Goal: Task Accomplishment & Management: Use online tool/utility

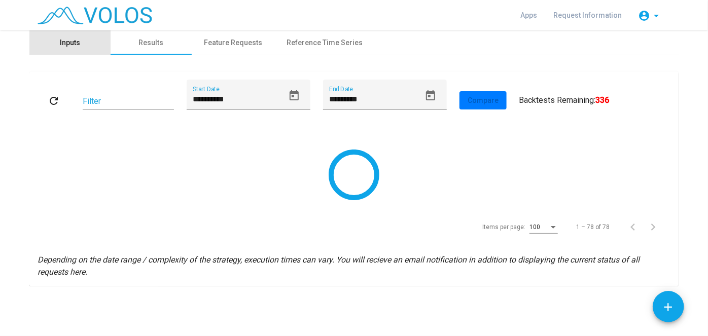
click at [80, 47] on div "Inputs" at bounding box center [69, 42] width 81 height 24
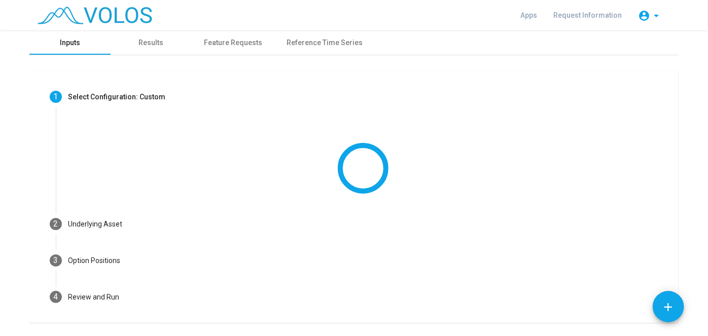
scroll to position [28, 0]
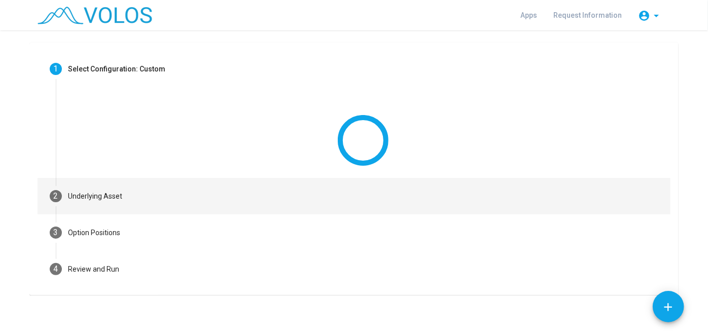
click at [201, 202] on mat-vertical-stepper "**********" at bounding box center [354, 169] width 633 height 237
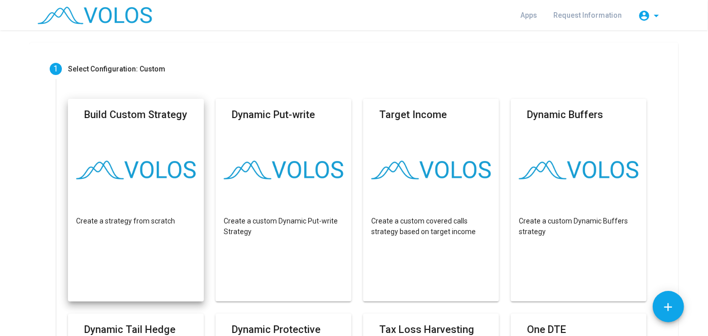
click at [152, 200] on mat-card "Build Custom Strategy Create a strategy from scratch" at bounding box center [136, 200] width 136 height 203
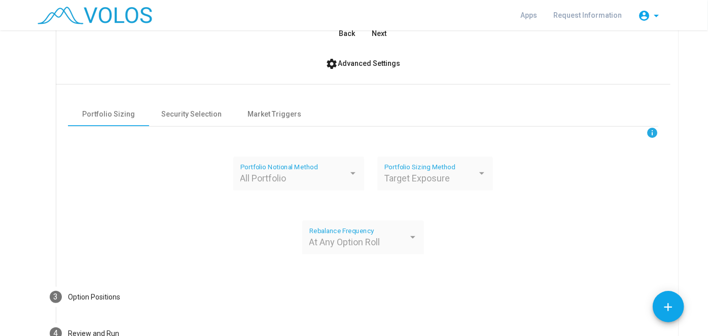
scroll to position [244, 0]
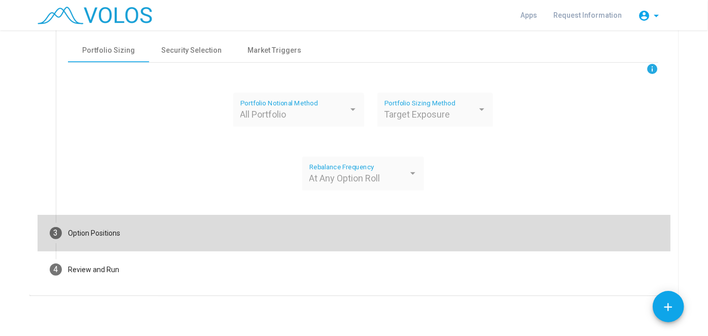
click at [149, 234] on mat-step-header "3 Option Positions" at bounding box center [354, 233] width 633 height 37
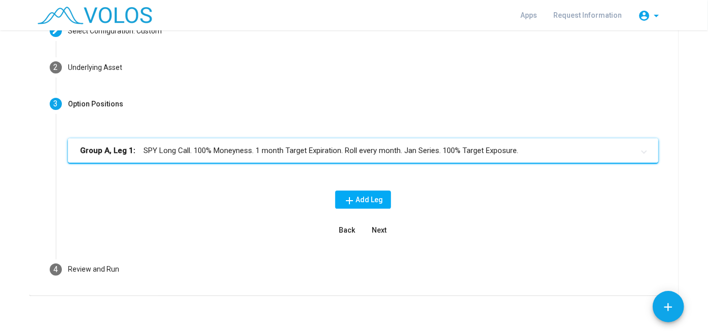
click at [195, 145] on mat-panel-title "Group A, Leg 1: SPY Long Call. 100% Moneyness. 1 month Target Expiration. Roll …" at bounding box center [357, 151] width 554 height 12
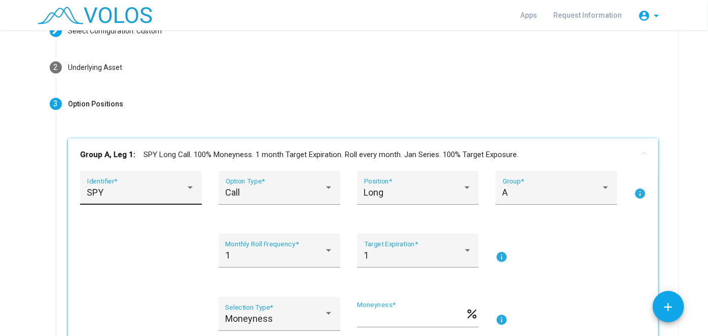
click at [165, 170] on mat-expansion-panel-header "Group A, Leg 1: SPY Long Call. 100% Moneyness. 1 month Target Expiration. Roll …" at bounding box center [363, 154] width 591 height 32
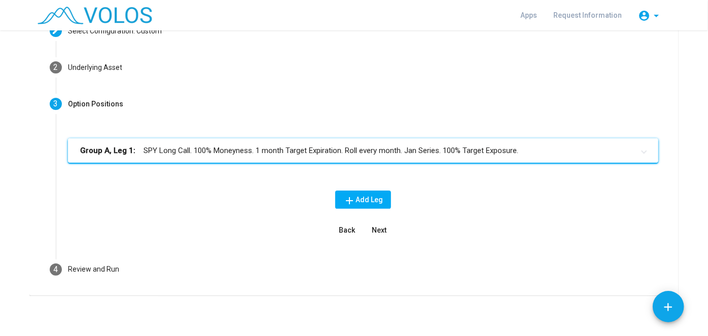
click at [160, 148] on mat-panel-title "Group A, Leg 1: SPY Long Call. 100% Moneyness. 1 month Target Expiration. Roll …" at bounding box center [357, 151] width 554 height 12
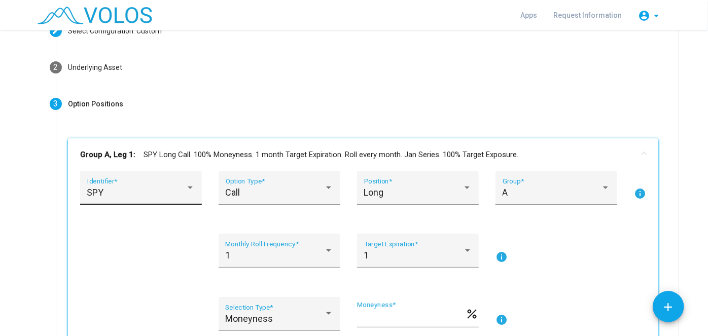
click at [169, 199] on div "SPY Identifier *" at bounding box center [141, 191] width 108 height 27
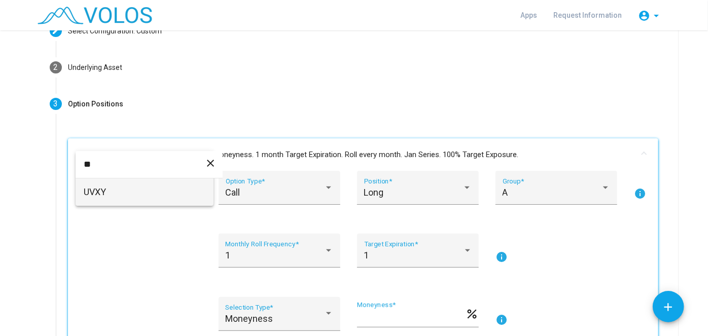
type input "**"
click at [155, 196] on span "UVXY" at bounding box center [145, 192] width 122 height 27
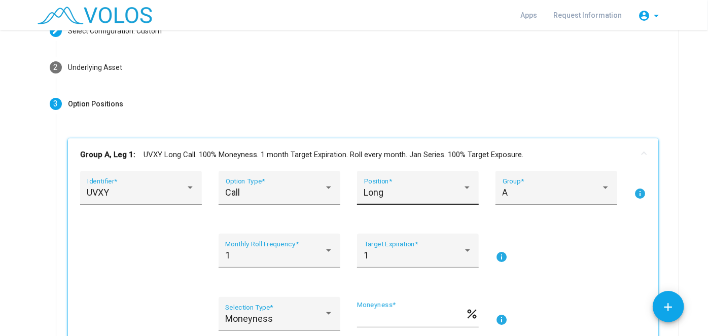
click at [389, 179] on div "Long Position *" at bounding box center [418, 191] width 108 height 27
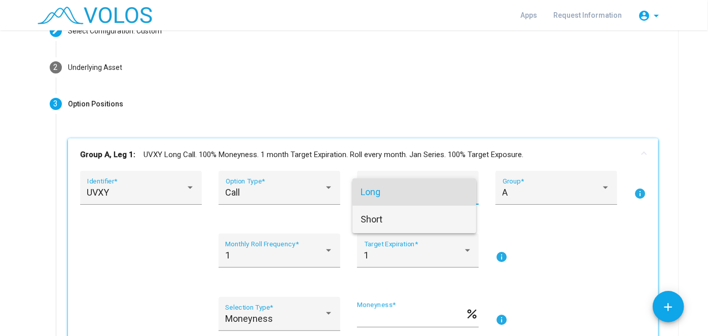
click at [385, 220] on span "Short" at bounding box center [415, 219] width 108 height 27
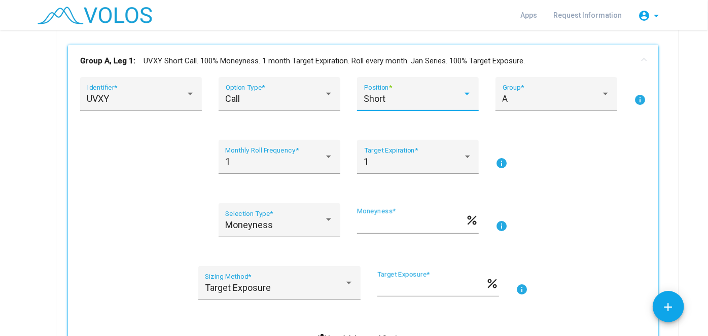
scroll to position [160, 0]
click at [324, 221] on div at bounding box center [328, 220] width 9 height 10
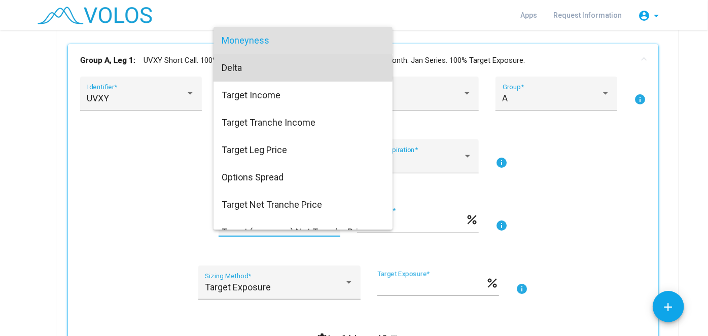
click at [280, 68] on span "Delta" at bounding box center [303, 67] width 163 height 27
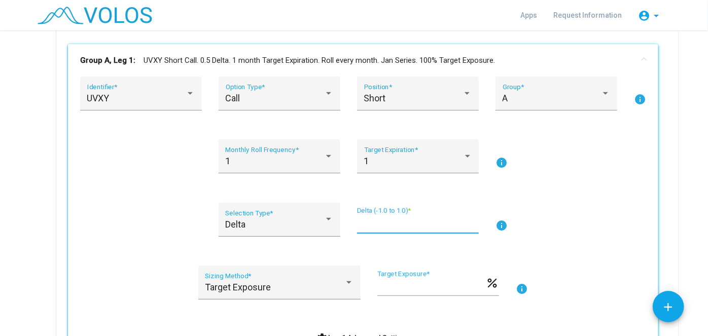
click at [375, 222] on input "***" at bounding box center [418, 224] width 122 height 10
click at [341, 194] on div "UVXY Identifier * Call Option Type * Short Position * A Group * info 1 Monthly …" at bounding box center [363, 212] width 566 height 271
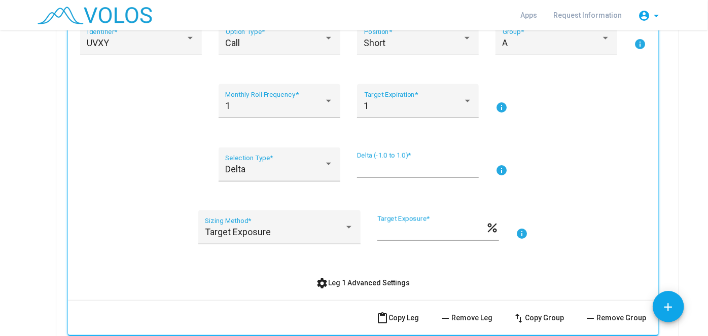
scroll to position [216, 0]
click at [344, 224] on div at bounding box center [348, 227] width 9 height 10
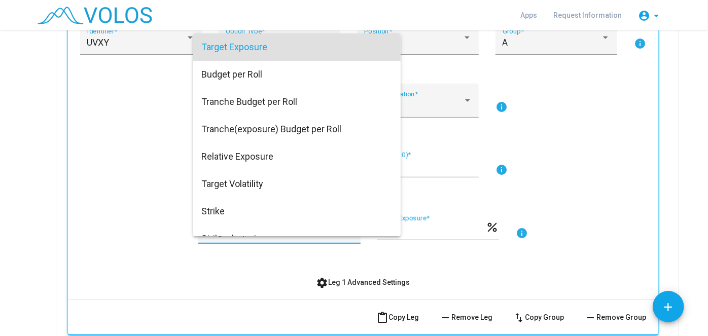
click at [179, 178] on div at bounding box center [354, 168] width 708 height 336
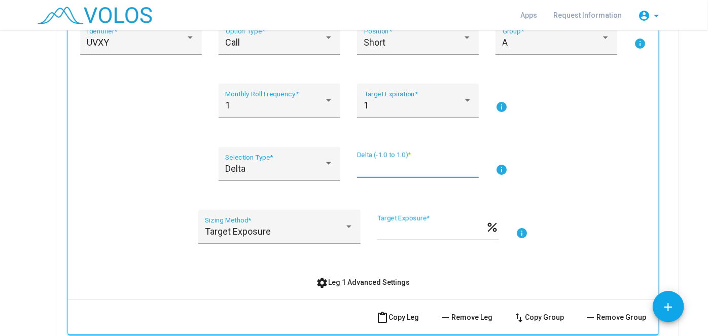
click at [376, 167] on input "***" at bounding box center [418, 168] width 122 height 10
type input "***"
click at [174, 191] on div "Delta Selection Type * *** Delta (-1.0 to 1.0) * info" at bounding box center [363, 170] width 566 height 46
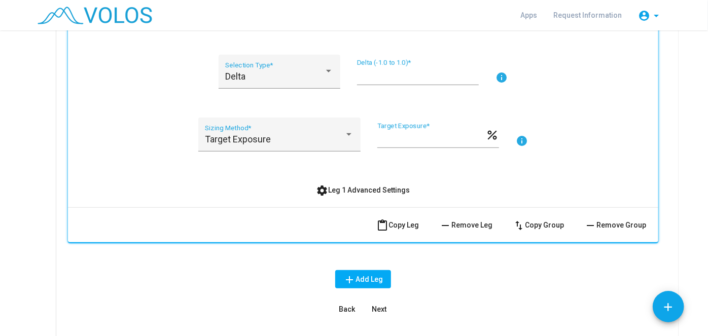
scroll to position [329, 0]
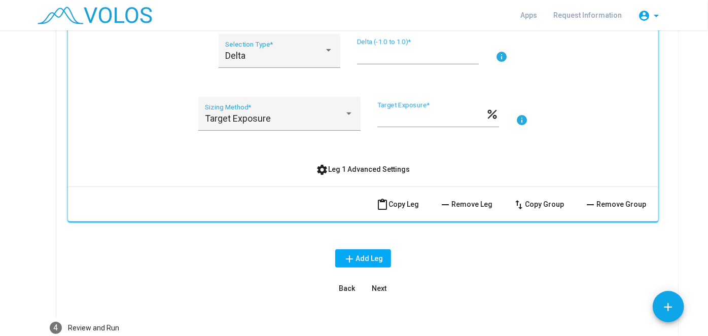
click at [364, 169] on span "settings Leg 1 Advanced Settings" at bounding box center [364, 169] width 94 height 8
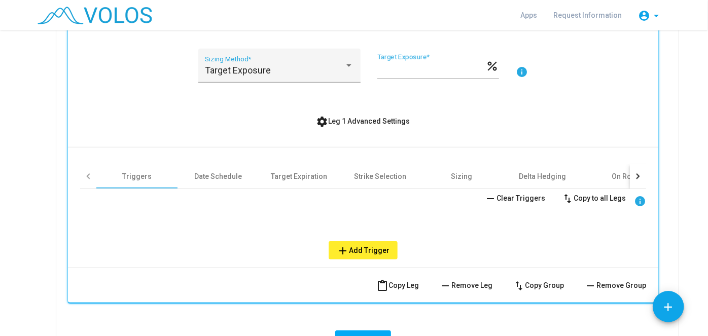
scroll to position [381, 0]
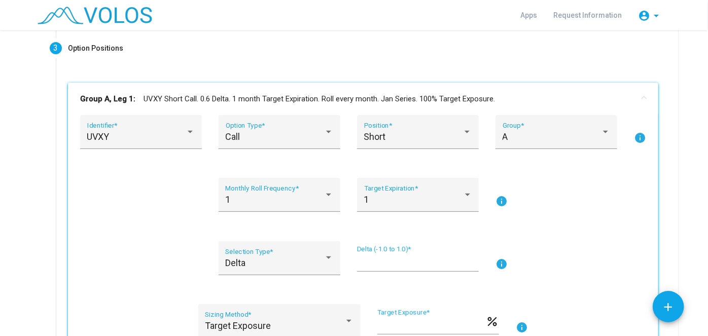
click at [207, 91] on mat-expansion-panel-header "Group A, Leg 1: UVXY Short Call. 0.6 Delta. 1 month Target Expiration. Roll eve…" at bounding box center [363, 99] width 591 height 32
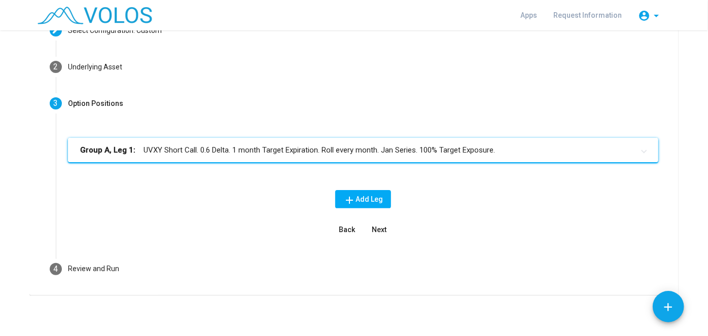
scroll to position [66, 0]
click at [380, 229] on span "Next" at bounding box center [379, 230] width 15 height 8
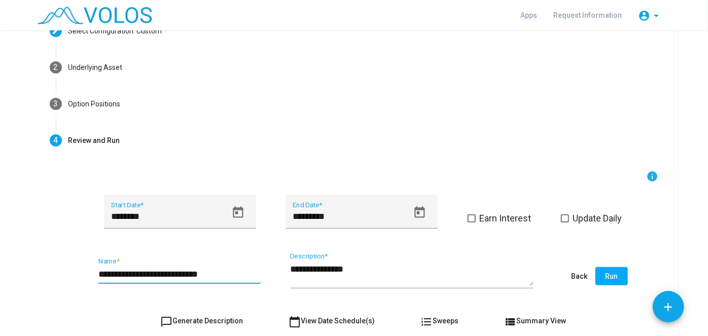
click at [228, 272] on input "**********" at bounding box center [179, 274] width 162 height 10
click at [116, 275] on input "**********" at bounding box center [179, 274] width 162 height 10
type input "**********"
click at [602, 273] on button "Run" at bounding box center [612, 276] width 32 height 18
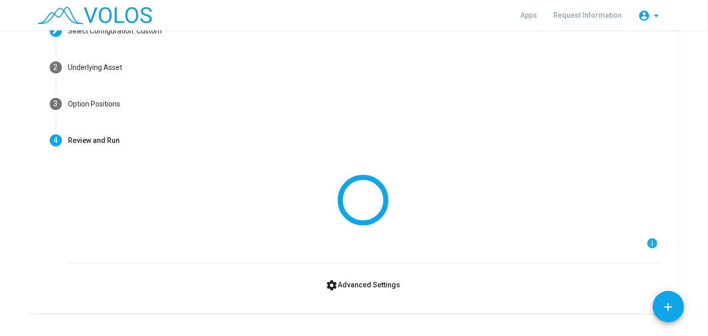
scroll to position [0, 0]
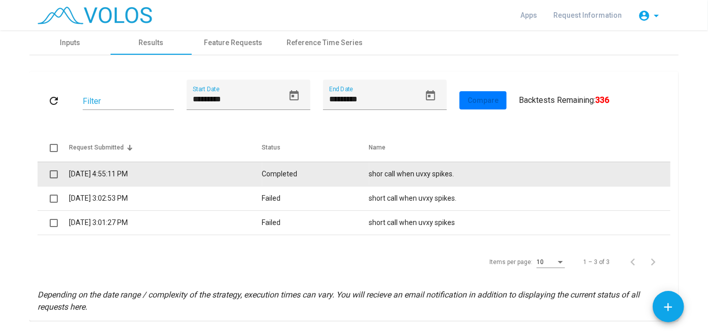
click at [299, 171] on td "Completed" at bounding box center [315, 174] width 107 height 24
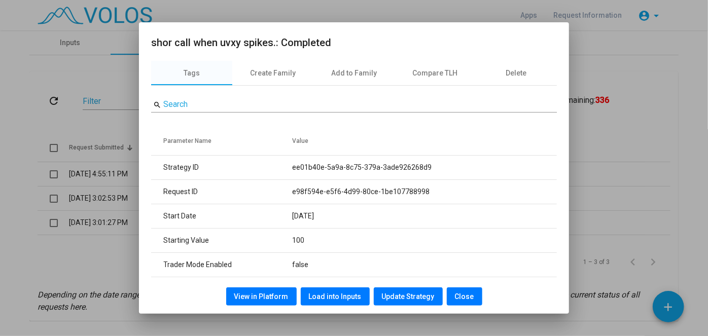
click at [275, 294] on span "View in Platform" at bounding box center [261, 297] width 54 height 8
click at [46, 51] on div at bounding box center [354, 168] width 708 height 336
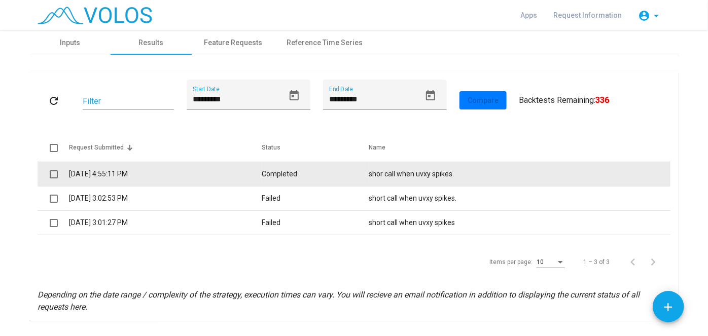
click at [244, 174] on td "9/22/2025 4:55:11 PM" at bounding box center [165, 174] width 193 height 24
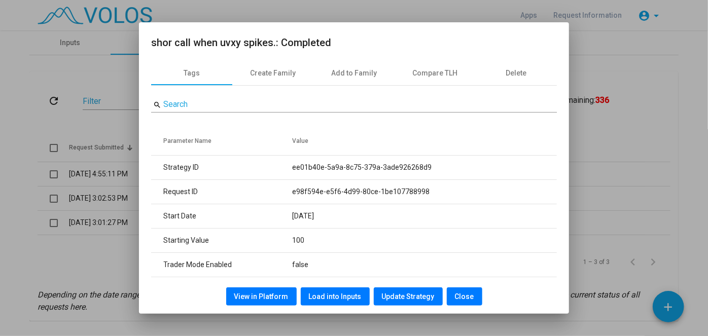
click at [39, 75] on div at bounding box center [354, 168] width 708 height 336
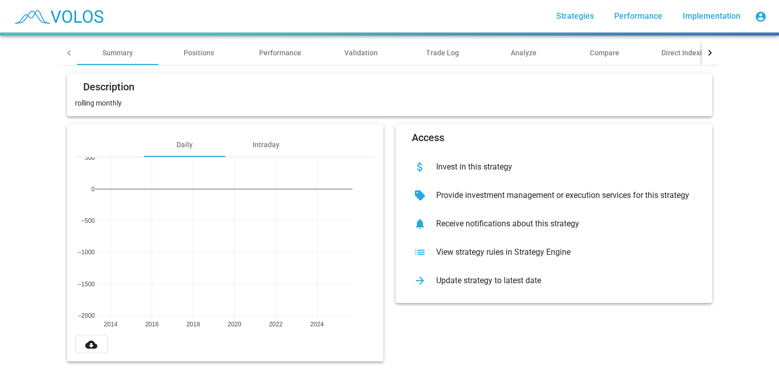
scroll to position [32, 0]
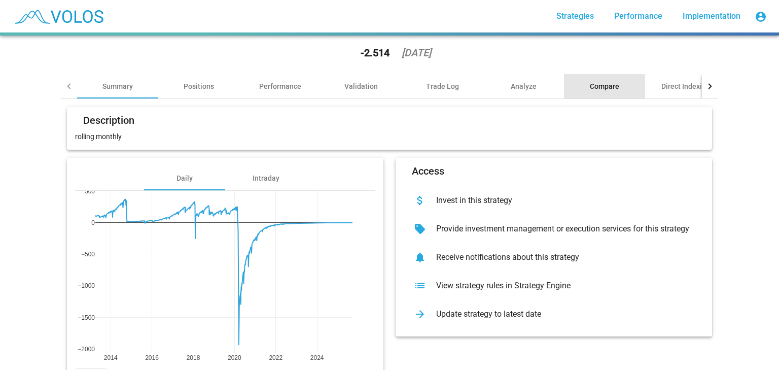
click at [602, 87] on div "Compare" at bounding box center [604, 86] width 29 height 10
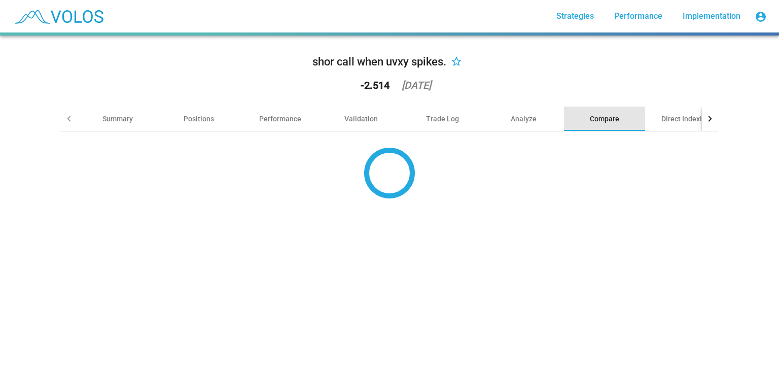
scroll to position [0, 0]
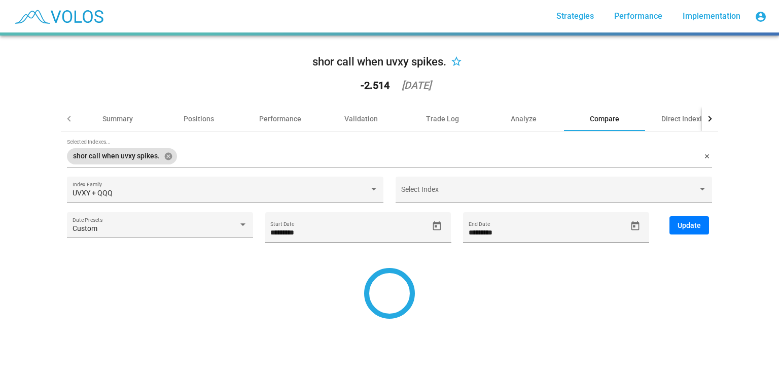
type input "*********"
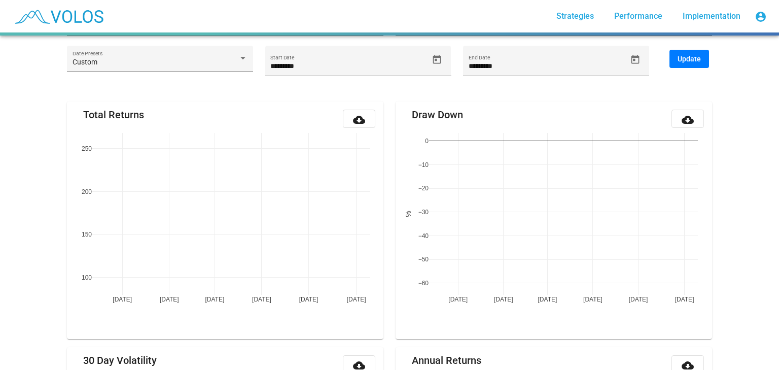
scroll to position [125, 0]
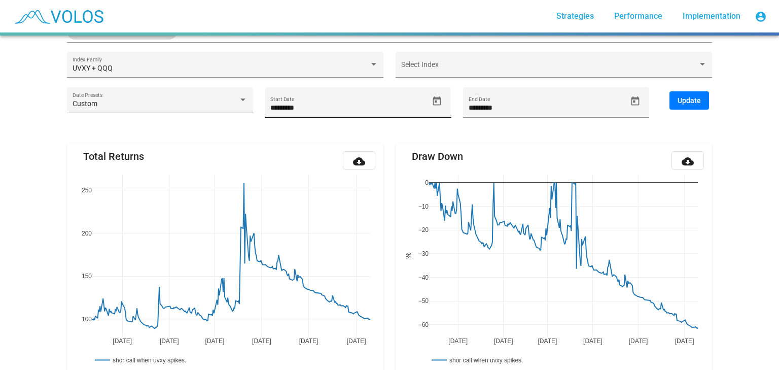
click at [345, 108] on input "*********" at bounding box center [349, 108] width 158 height 8
type input "*********"
click at [504, 105] on input "*********" at bounding box center [548, 108] width 158 height 8
type input "*********"
click at [310, 112] on input "*********" at bounding box center [349, 108] width 158 height 8
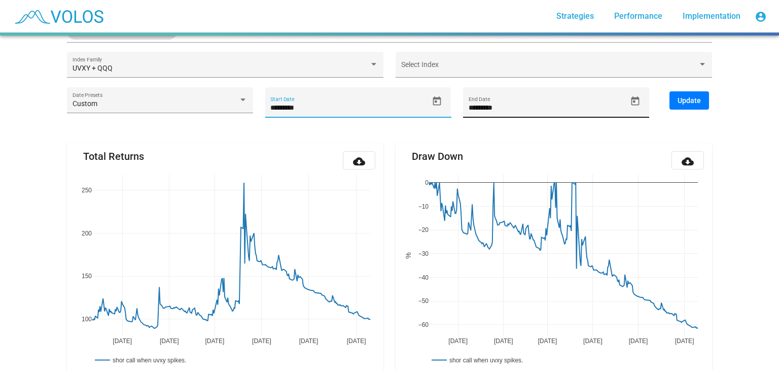
type input "*********"
click at [504, 110] on input "*********" at bounding box center [548, 108] width 158 height 8
type input "*********"
click at [690, 106] on button "Update" at bounding box center [690, 100] width 40 height 18
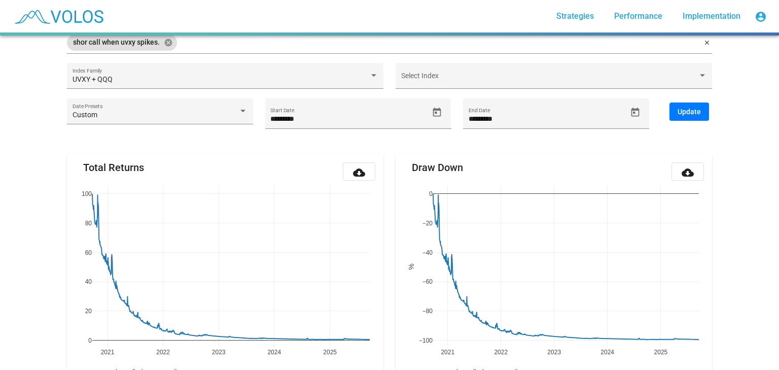
scroll to position [113, 0]
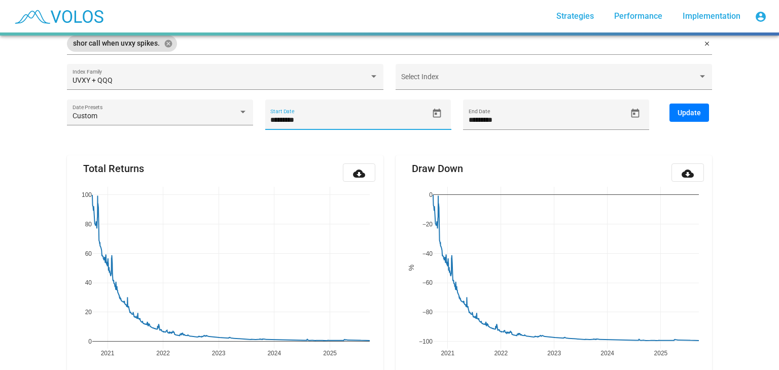
click at [326, 122] on input "*********" at bounding box center [349, 120] width 158 height 8
click at [697, 113] on button "Update" at bounding box center [690, 112] width 40 height 18
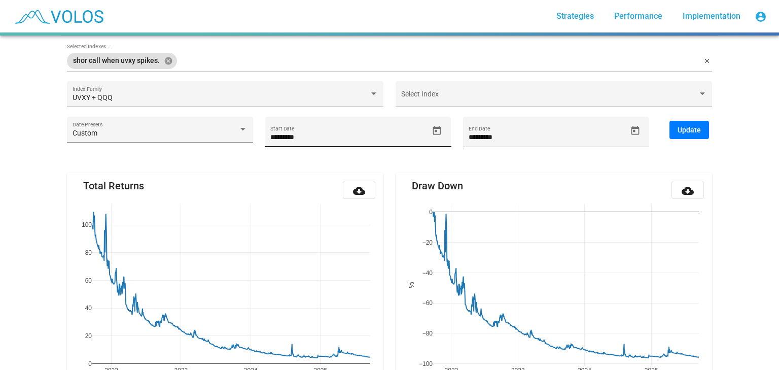
scroll to position [95, 0]
click at [326, 135] on input "*********" at bounding box center [349, 137] width 158 height 8
type input "*********"
click at [689, 134] on button "Update" at bounding box center [690, 130] width 40 height 18
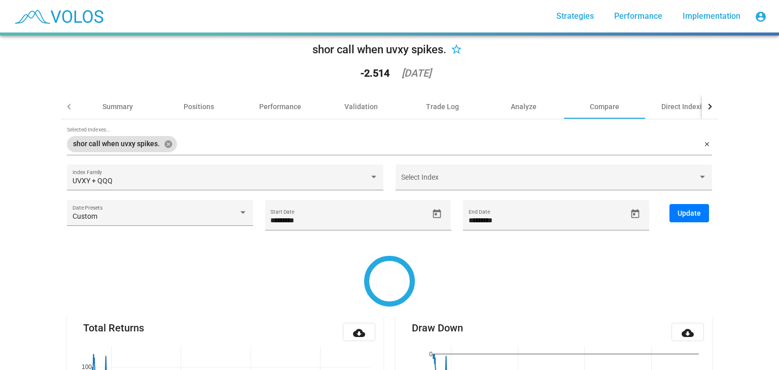
scroll to position [0, 0]
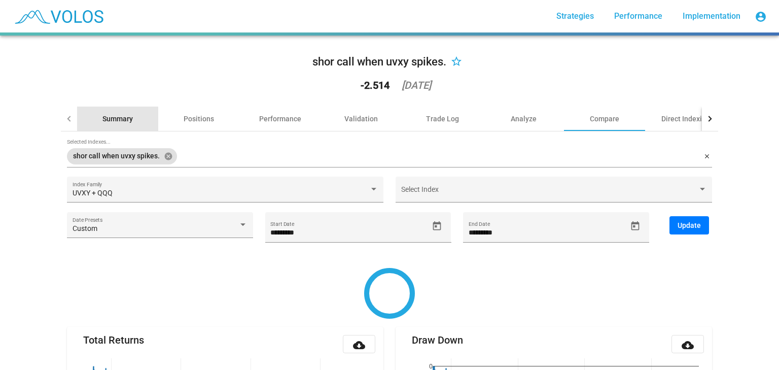
click at [114, 125] on div "Summary" at bounding box center [117, 119] width 81 height 24
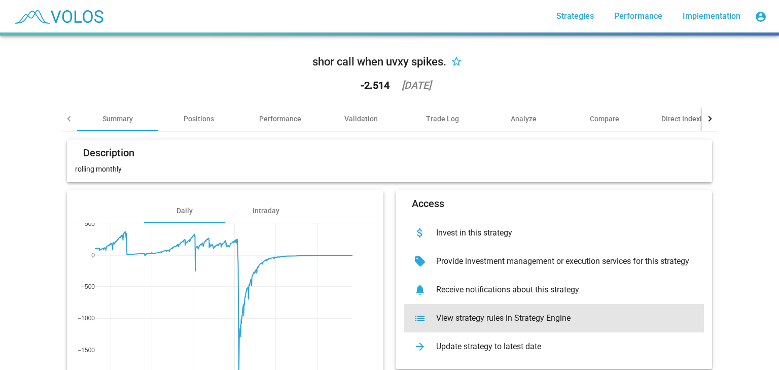
click at [519, 322] on div "View strategy rules in Strategy Engine" at bounding box center [562, 318] width 268 height 10
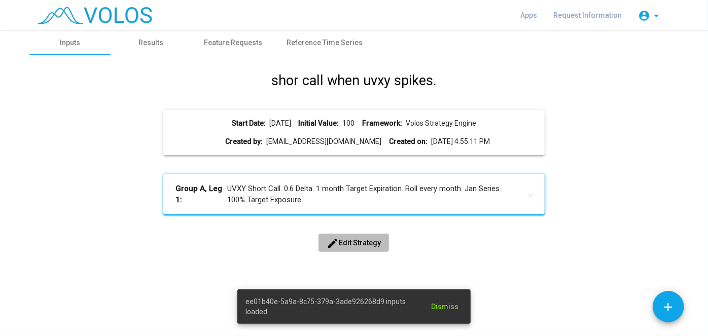
click at [371, 243] on span "edit Edit Strategy" at bounding box center [354, 243] width 54 height 8
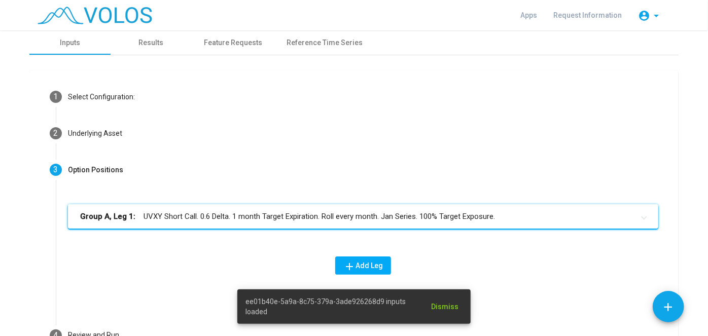
click at [323, 212] on mat-panel-title "Group A, Leg 1: UVXY Short Call. 0.6 Delta. 1 month Target Expiration. Roll eve…" at bounding box center [357, 217] width 554 height 12
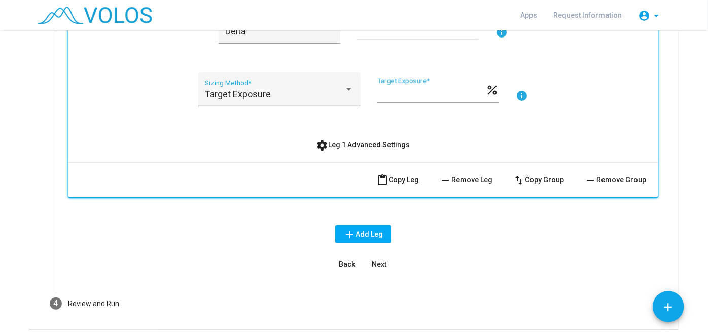
scroll to position [354, 0]
click at [398, 141] on span "settings Leg 1 Advanced Settings" at bounding box center [364, 145] width 94 height 8
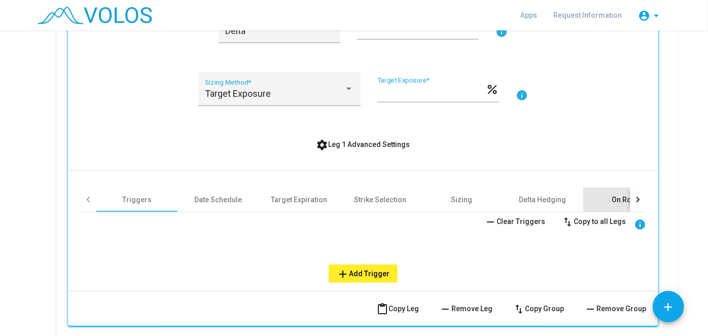
click at [615, 197] on div "On Roll" at bounding box center [624, 200] width 24 height 10
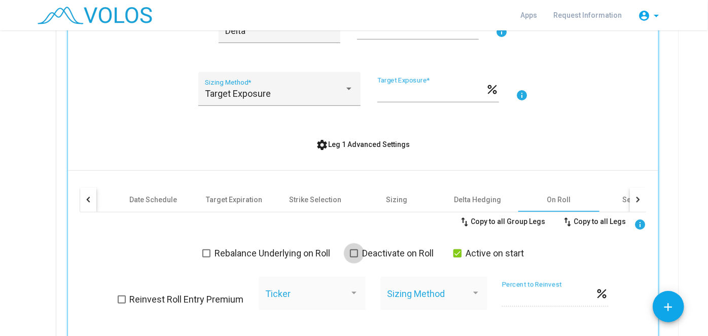
click at [385, 253] on span "Deactivate on Roll" at bounding box center [398, 254] width 72 height 12
click at [466, 251] on span "Active on start" at bounding box center [495, 254] width 58 height 12
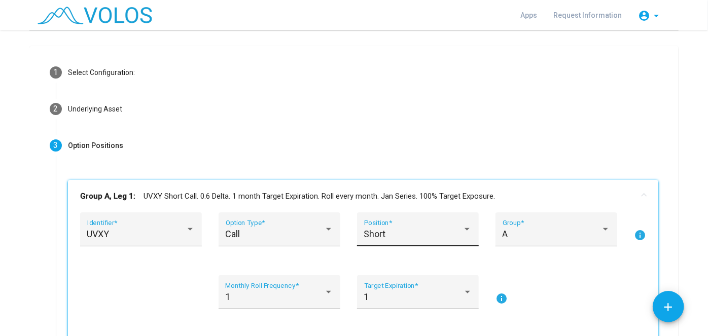
scroll to position [23, 0]
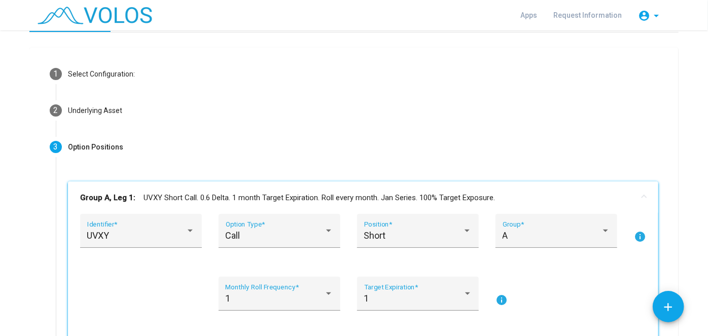
click at [473, 188] on mat-expansion-panel-header "Group A, Leg 1: UVXY Short Call. 0.6 Delta. 1 month Target Expiration. Roll eve…" at bounding box center [363, 198] width 591 height 32
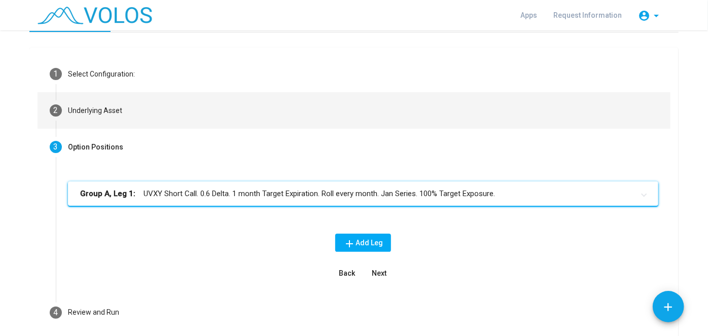
scroll to position [0, 0]
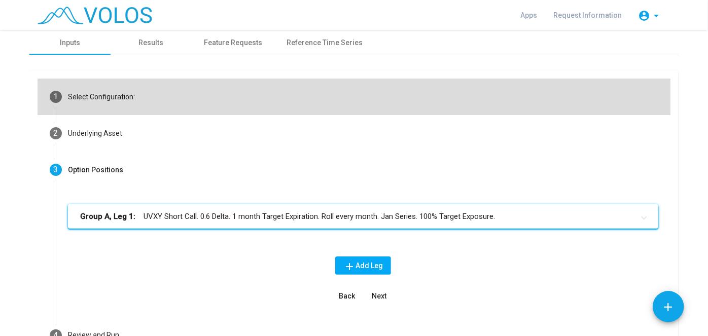
click at [313, 97] on mat-step-header "1 Select Configuration:" at bounding box center [354, 97] width 633 height 37
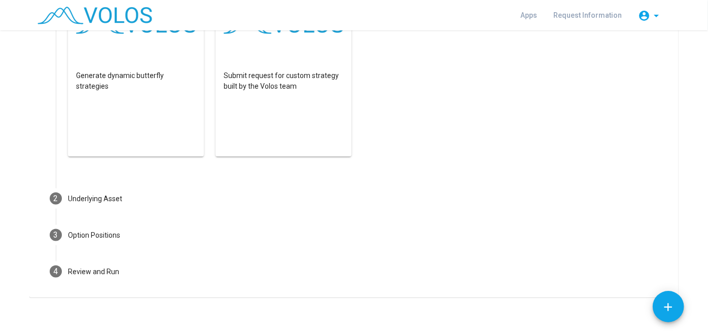
scroll to position [605, 0]
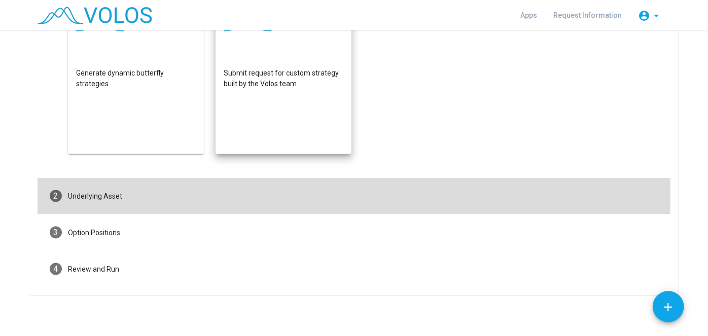
click at [240, 193] on mat-step-header "2 Underlying Asset" at bounding box center [354, 196] width 633 height 37
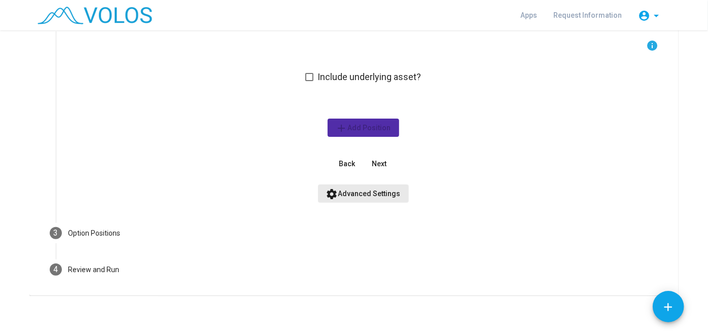
click at [372, 193] on span "settings Advanced Settings" at bounding box center [363, 194] width 75 height 8
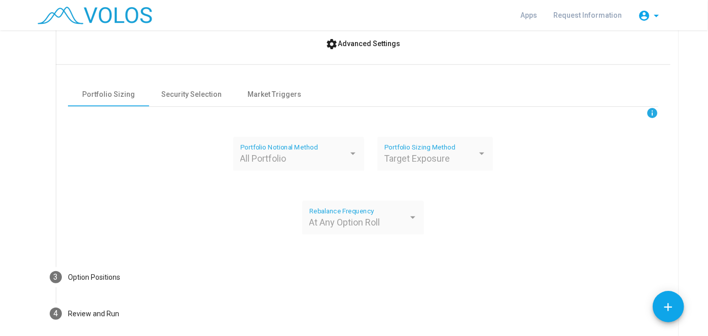
scroll to position [263, 0]
click at [273, 91] on div "Market Triggers" at bounding box center [275, 94] width 54 height 11
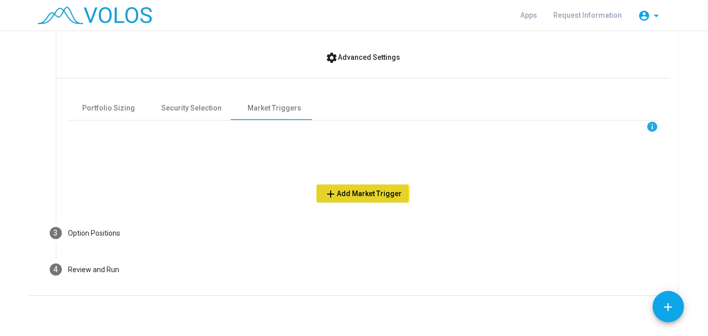
click at [358, 194] on span "add Add Market Trigger" at bounding box center [363, 194] width 77 height 8
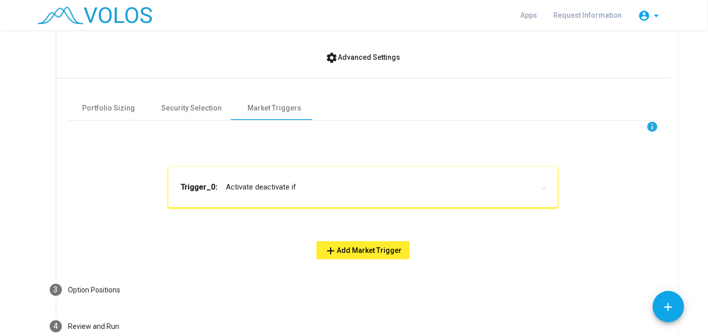
click at [282, 176] on mat-expansion-panel-header "Trigger_0: Activate deactivate if" at bounding box center [363, 187] width 390 height 41
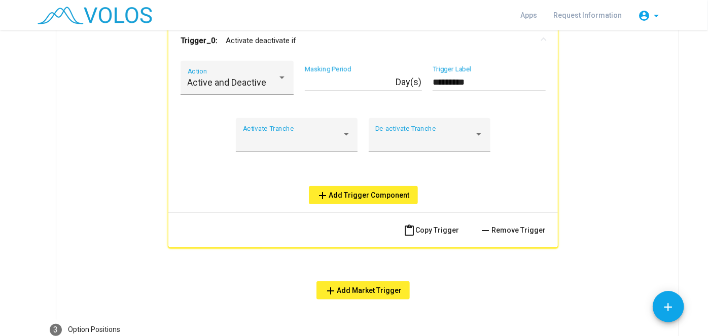
scroll to position [396, 0]
click at [325, 123] on div "Activate Tranche" at bounding box center [297, 135] width 122 height 34
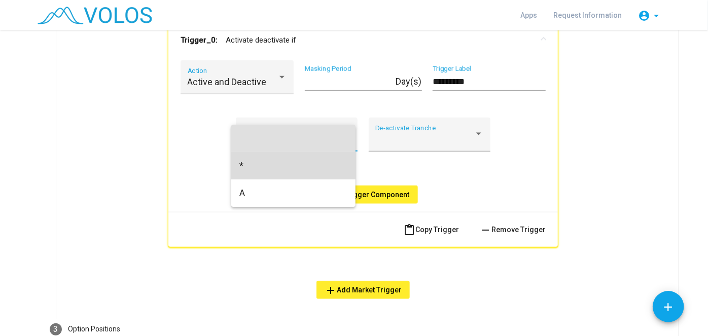
click at [303, 175] on span "*" at bounding box center [293, 165] width 108 height 27
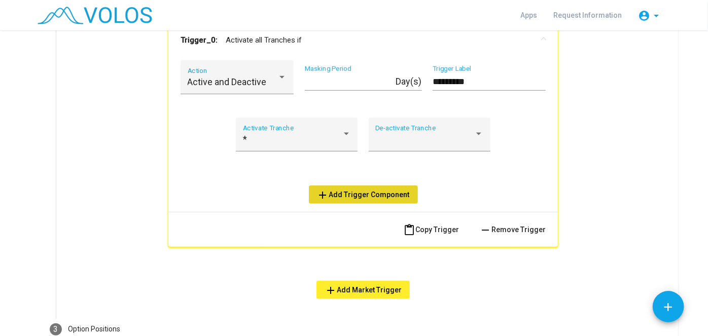
click at [369, 197] on span "add Add Trigger Component" at bounding box center [363, 195] width 93 height 8
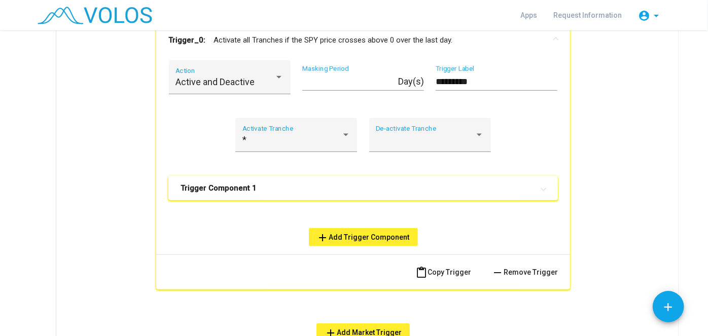
click at [294, 194] on mat-expansion-panel-header "Trigger Component 1" at bounding box center [363, 188] width 390 height 24
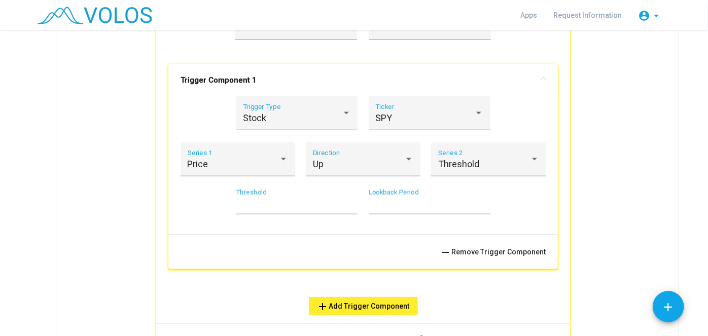
scroll to position [508, 0]
click at [407, 119] on div "SPY" at bounding box center [424, 118] width 99 height 10
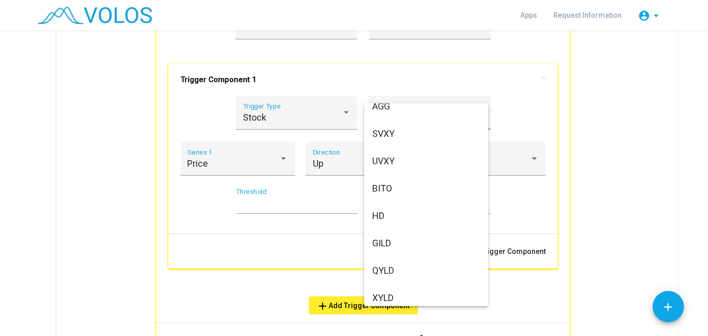
scroll to position [1682, 0]
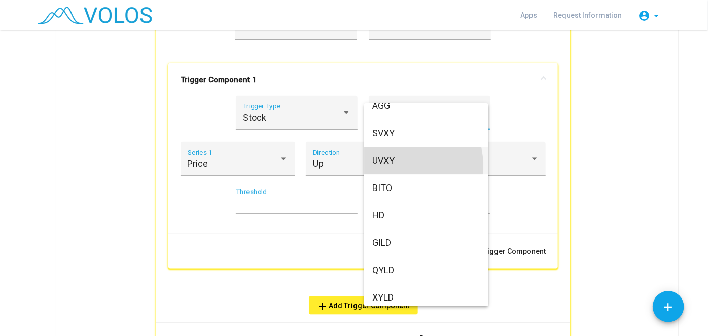
click at [403, 165] on span "UVXY" at bounding box center [426, 160] width 108 height 27
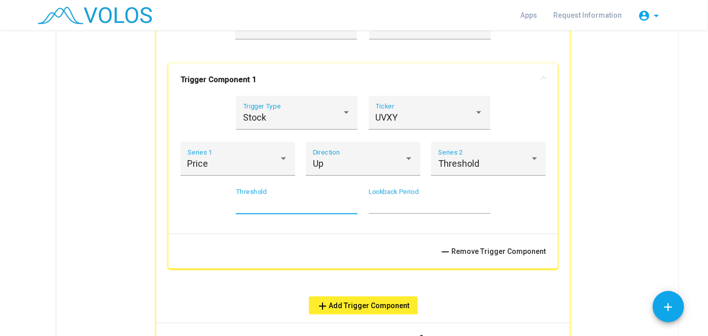
click at [285, 204] on input "*" at bounding box center [297, 205] width 122 height 10
type input "**"
click at [301, 242] on mat-action-row "remove Remove Trigger Component" at bounding box center [363, 251] width 390 height 35
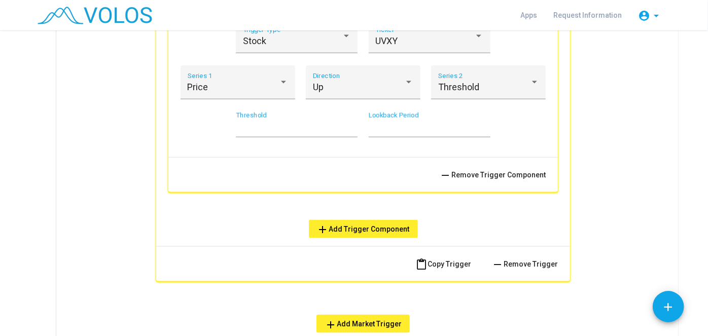
scroll to position [586, 0]
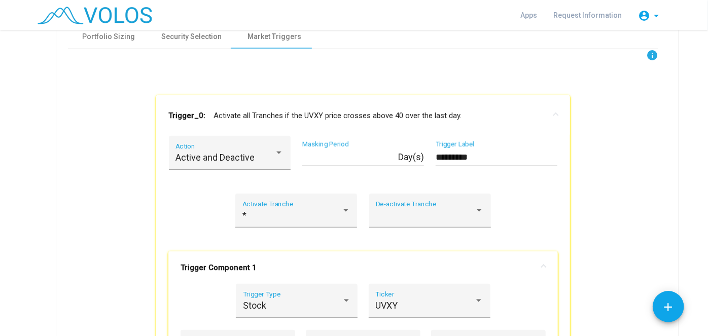
click at [538, 110] on mat-panel-title "Trigger_0: Activate all Tranches if the UVXY price crosses above 40 over the la…" at bounding box center [356, 116] width 377 height 12
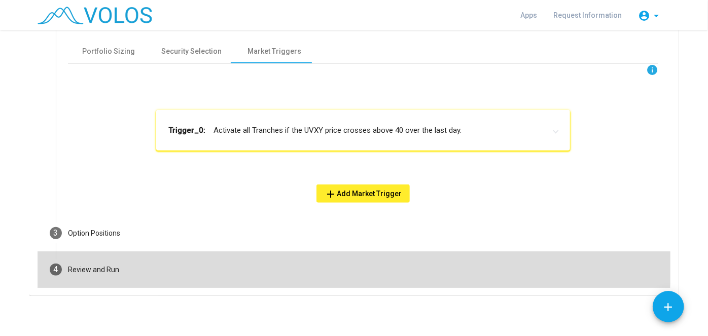
click at [313, 267] on mat-step-header "4 Review and Run" at bounding box center [354, 270] width 633 height 37
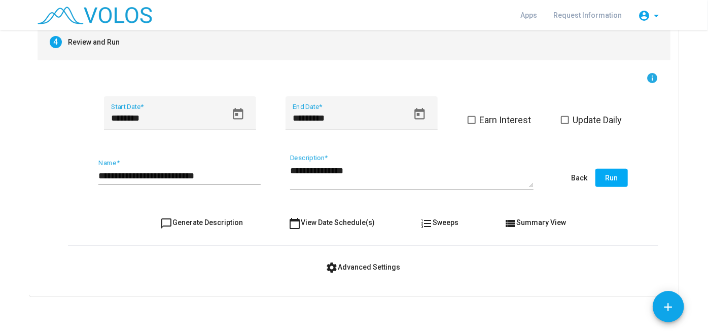
click at [112, 178] on input "**********" at bounding box center [179, 176] width 162 height 10
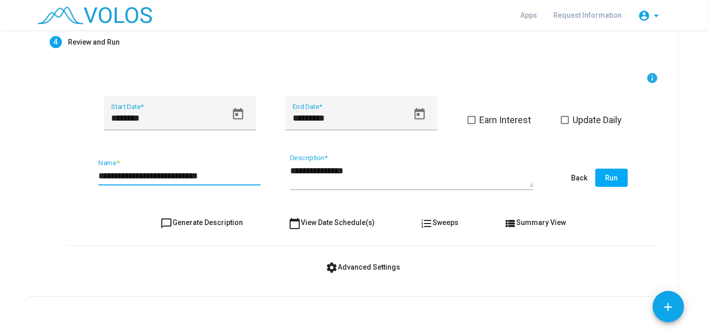
type input "**********"
click at [611, 181] on span "Run" at bounding box center [612, 178] width 13 height 8
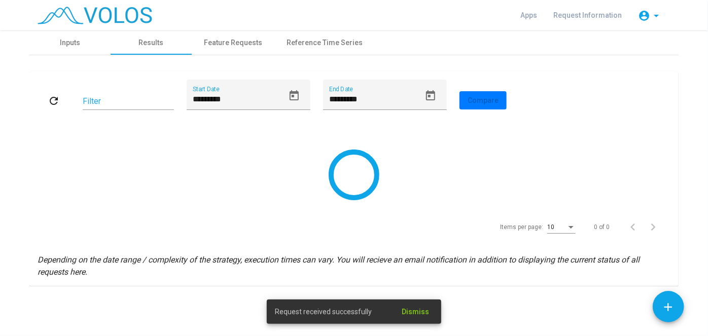
scroll to position [0, 0]
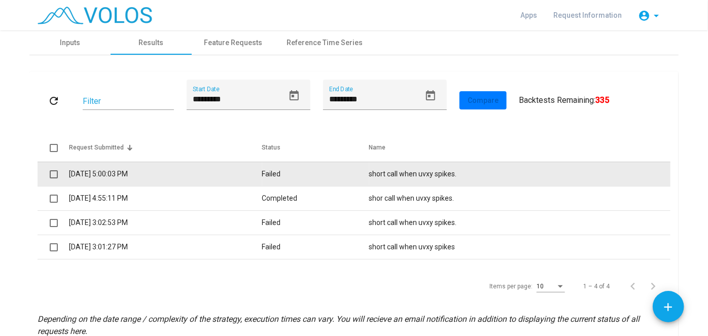
click at [336, 178] on td "Failed" at bounding box center [315, 174] width 107 height 24
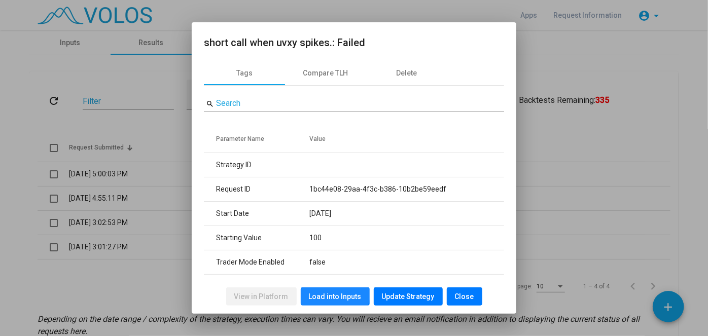
click at [335, 293] on span "Load into Inputs" at bounding box center [335, 297] width 53 height 8
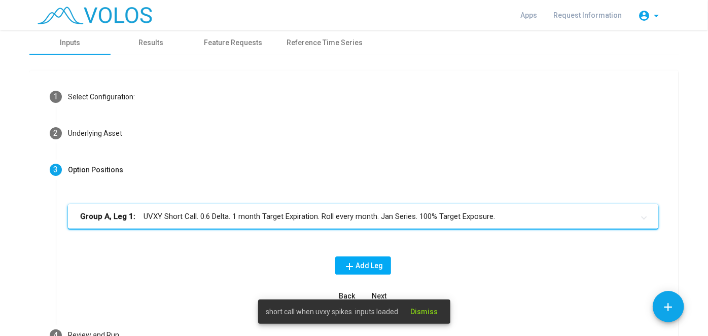
click at [267, 219] on mat-panel-title "Group A, Leg 1: UVXY Short Call. 0.6 Delta. 1 month Target Expiration. Roll eve…" at bounding box center [357, 217] width 554 height 12
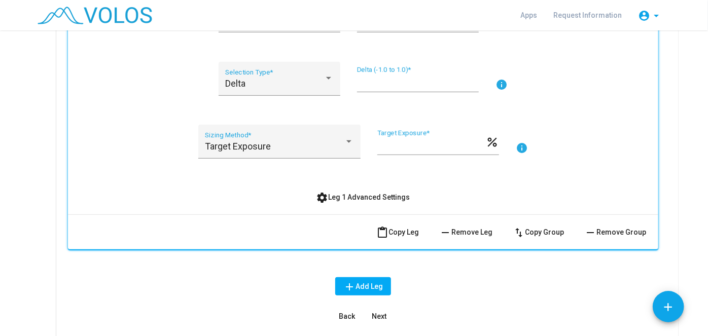
scroll to position [302, 0]
click at [341, 192] on span "settings Leg 1 Advanced Settings" at bounding box center [364, 196] width 94 height 8
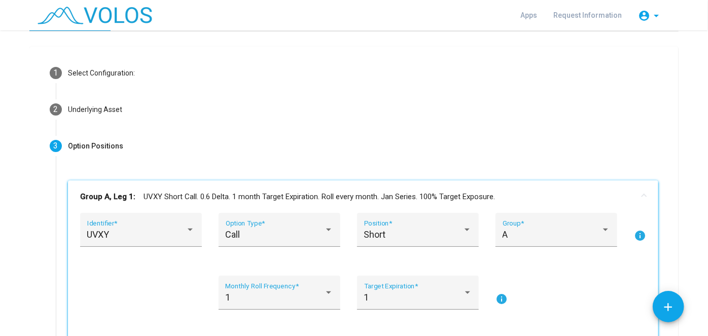
scroll to position [0, 0]
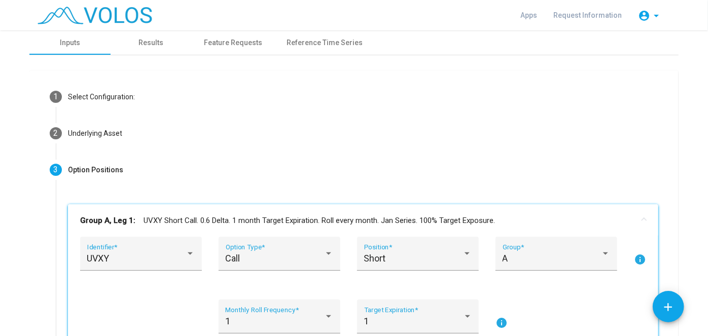
click at [225, 216] on mat-panel-title "Group A, Leg 1: UVXY Short Call. 0.6 Delta. 1 month Target Expiration. Roll eve…" at bounding box center [357, 221] width 554 height 12
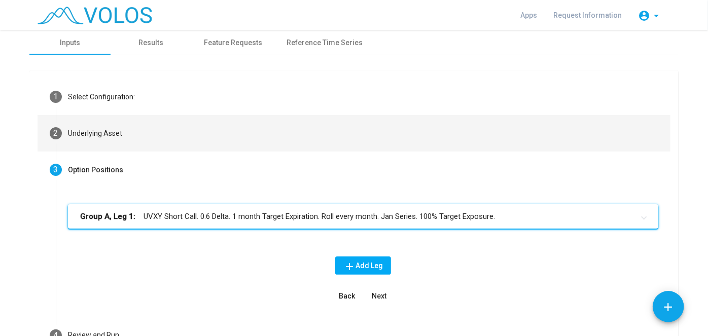
click at [252, 143] on mat-step-header "2 Underlying Asset" at bounding box center [354, 133] width 633 height 37
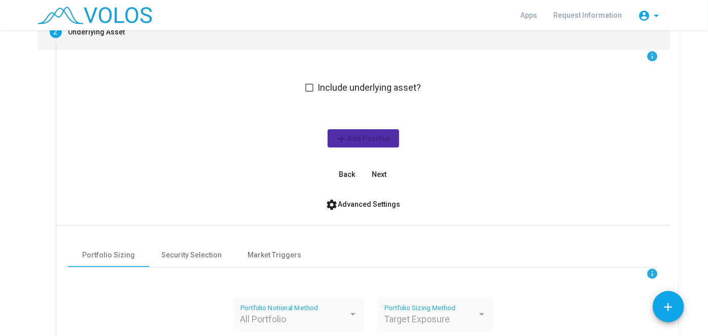
scroll to position [103, 0]
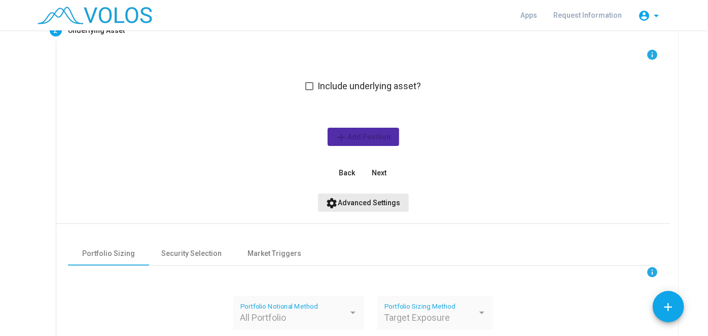
click at [368, 199] on span "settings Advanced Settings" at bounding box center [363, 203] width 75 height 8
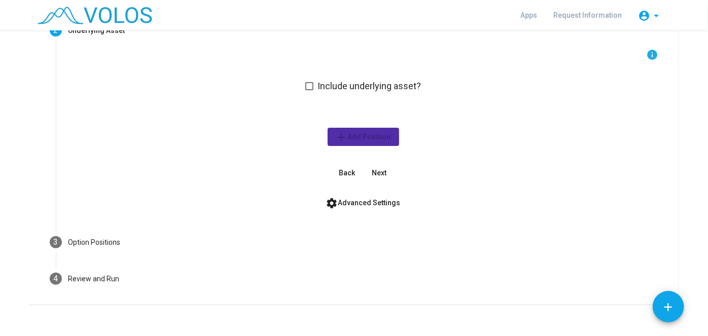
scroll to position [112, 0]
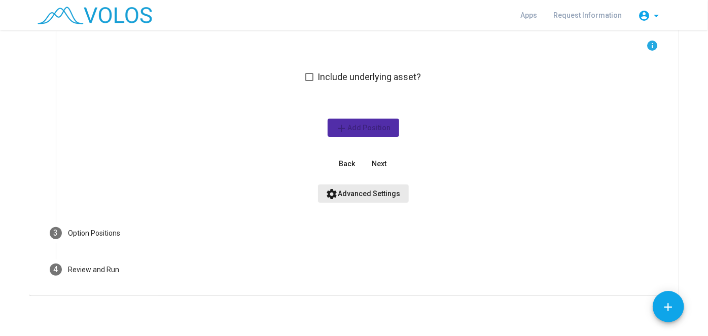
click at [368, 198] on button "settings Advanced Settings" at bounding box center [363, 194] width 91 height 18
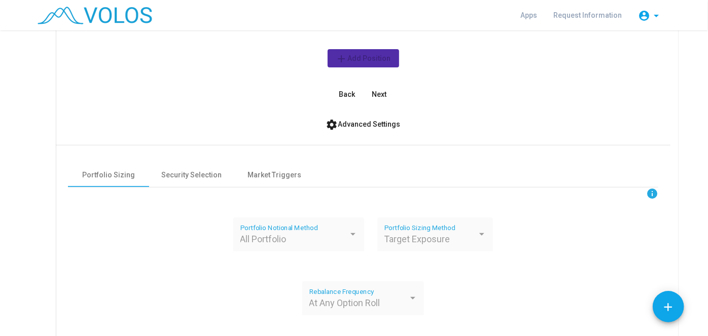
scroll to position [183, 0]
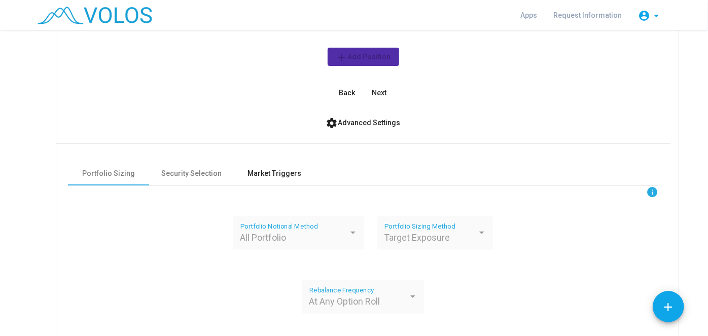
click at [291, 181] on div "Market Triggers" at bounding box center [274, 173] width 81 height 24
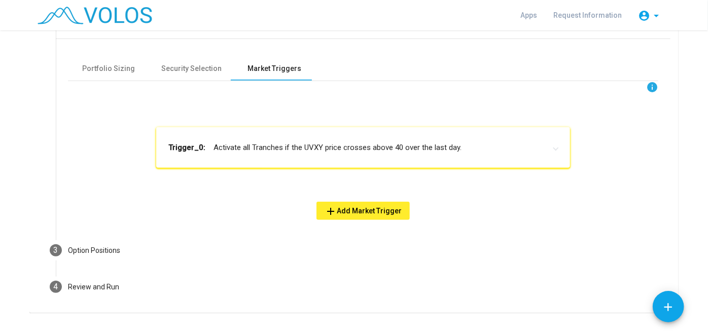
scroll to position [305, 0]
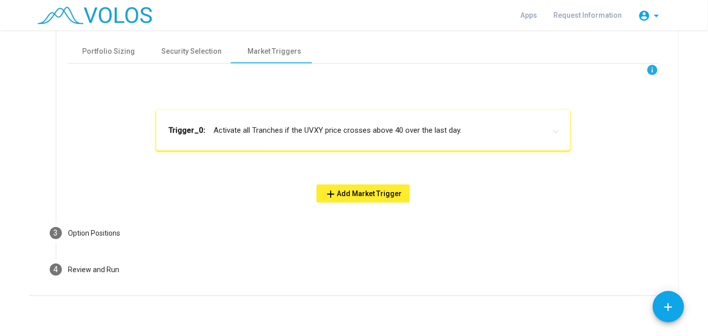
click at [305, 119] on mat-expansion-panel-header "Trigger_0: Activate all Tranches if the UVXY price crosses above 40 over the la…" at bounding box center [363, 130] width 414 height 41
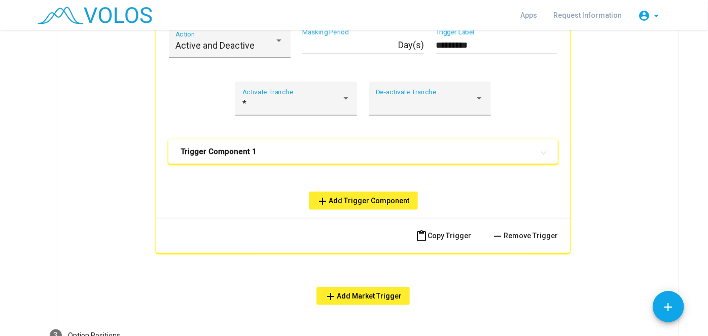
scroll to position [433, 0]
click at [323, 147] on mat-panel-title "Trigger Component 1" at bounding box center [357, 151] width 353 height 10
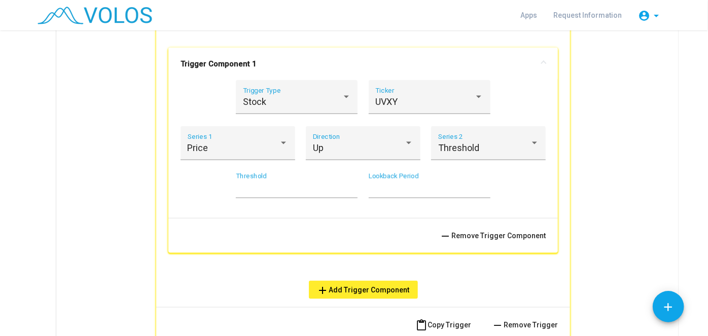
scroll to position [525, 0]
